Goal: Check status: Check status

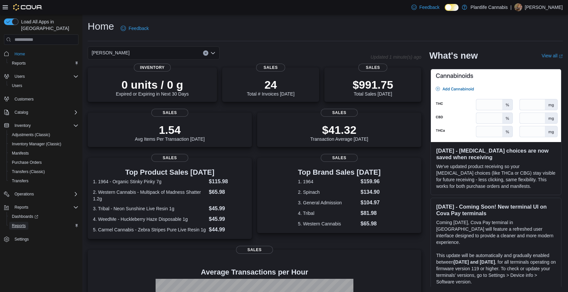
click at [22, 223] on span "Reports" at bounding box center [19, 225] width 14 height 5
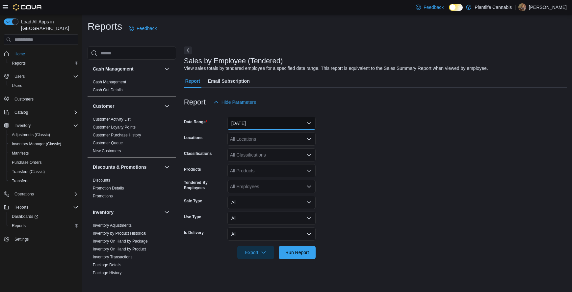
click at [244, 122] on button "[DATE]" at bounding box center [272, 123] width 88 height 13
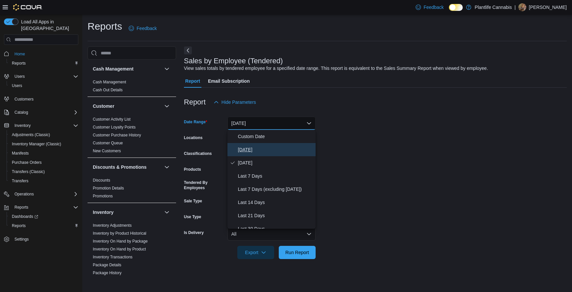
click at [239, 151] on span "[DATE]" at bounding box center [275, 150] width 75 height 8
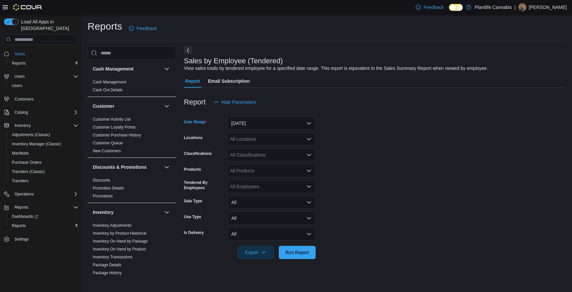
click at [249, 138] on div "All Locations" at bounding box center [272, 138] width 88 height 13
type input "**"
click at [254, 169] on span "[PERSON_NAME]" at bounding box center [264, 169] width 38 height 7
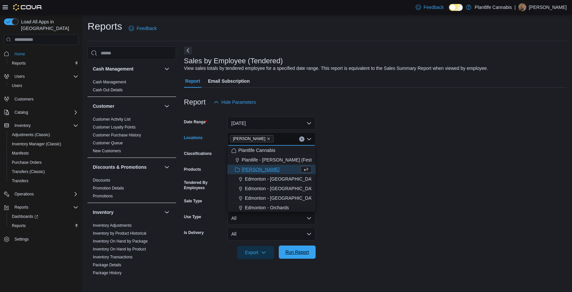
click at [286, 254] on span "Run Report" at bounding box center [298, 252] width 24 height 7
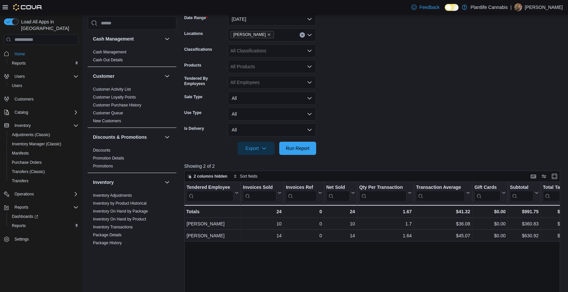
scroll to position [222, 0]
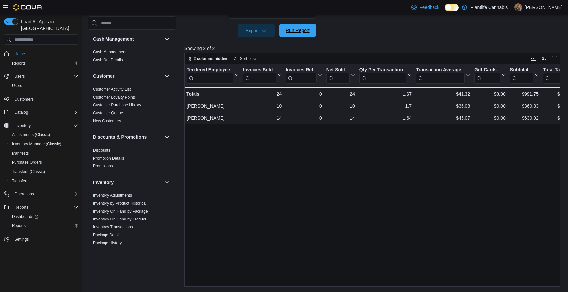
click at [294, 32] on span "Run Report" at bounding box center [298, 30] width 24 height 7
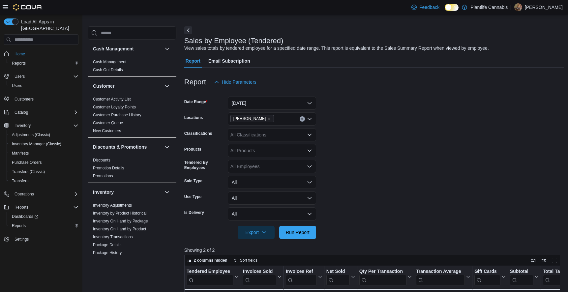
scroll to position [0, 0]
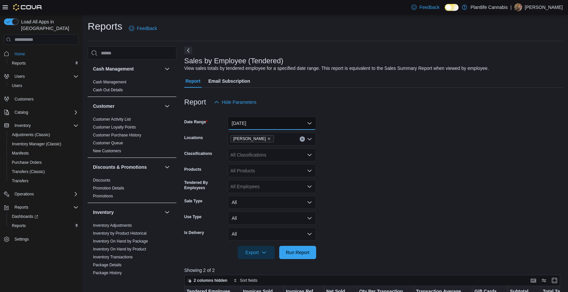
click at [236, 125] on button "[DATE]" at bounding box center [272, 123] width 88 height 13
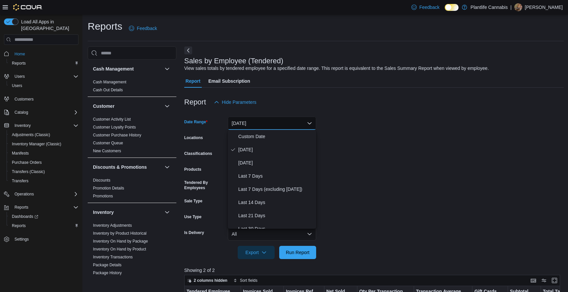
click at [265, 88] on div at bounding box center [373, 92] width 379 height 8
